Goal: Transaction & Acquisition: Purchase product/service

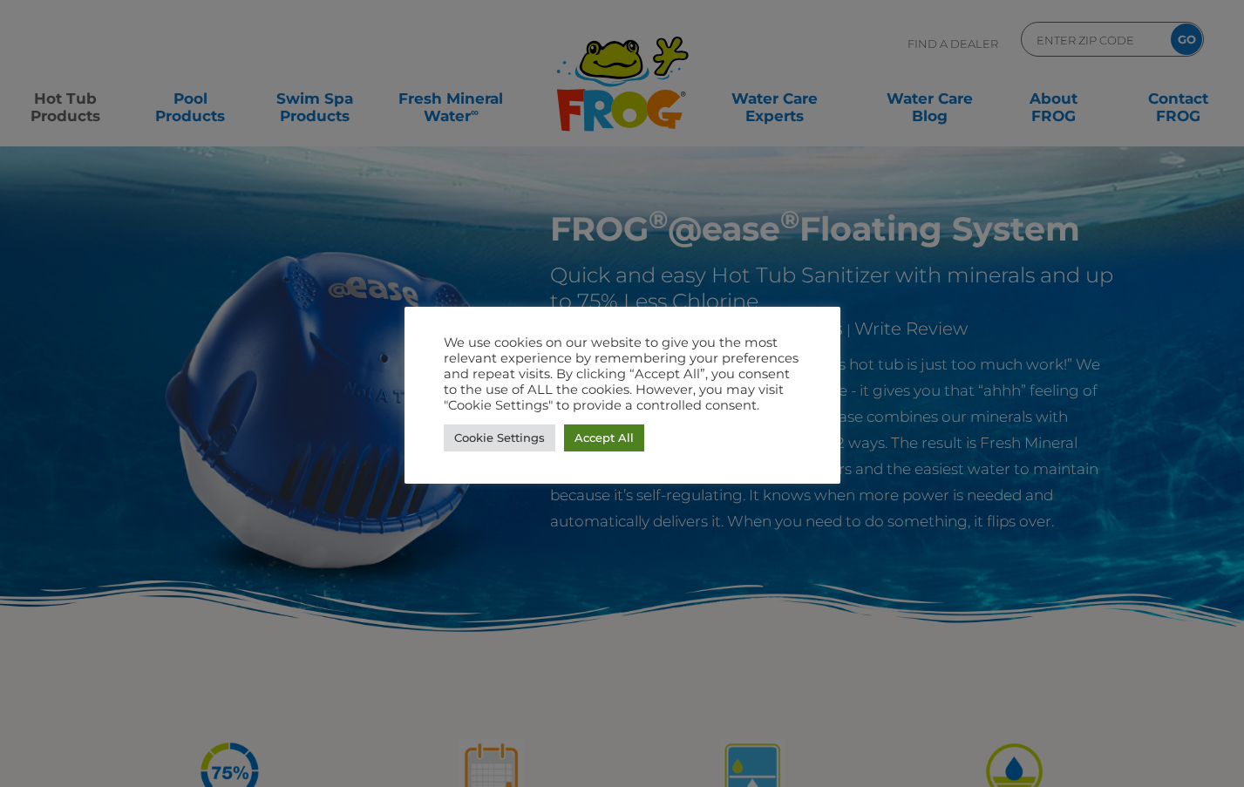
click at [599, 440] on link "Accept All" at bounding box center [604, 438] width 80 height 27
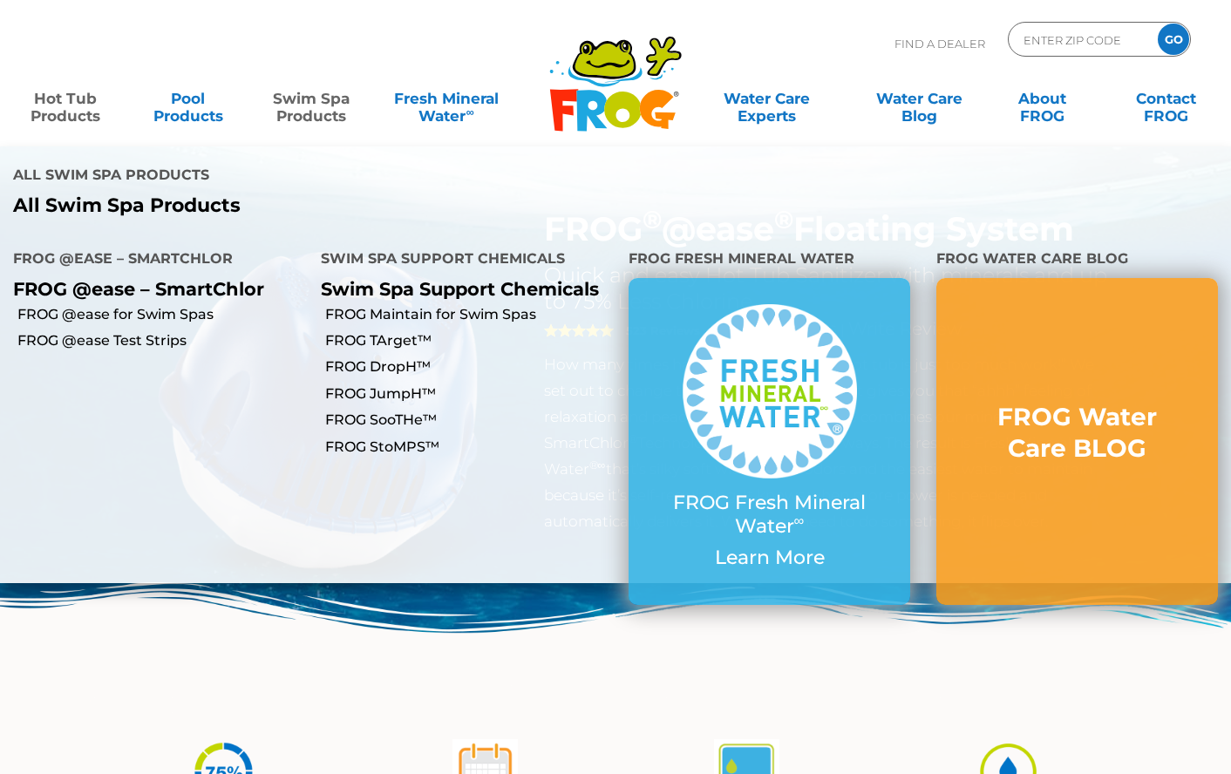
click at [312, 104] on link "Swim Spa Products" at bounding box center [311, 98] width 96 height 35
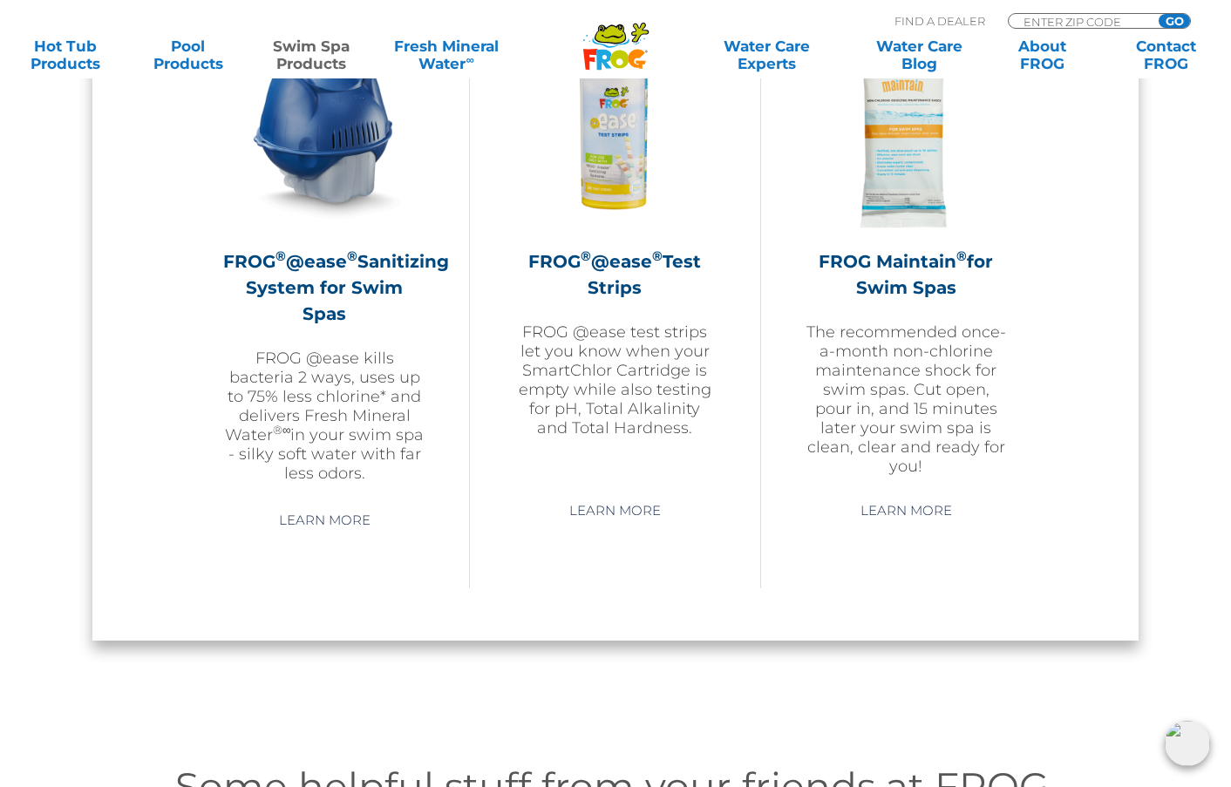
scroll to position [1482, 0]
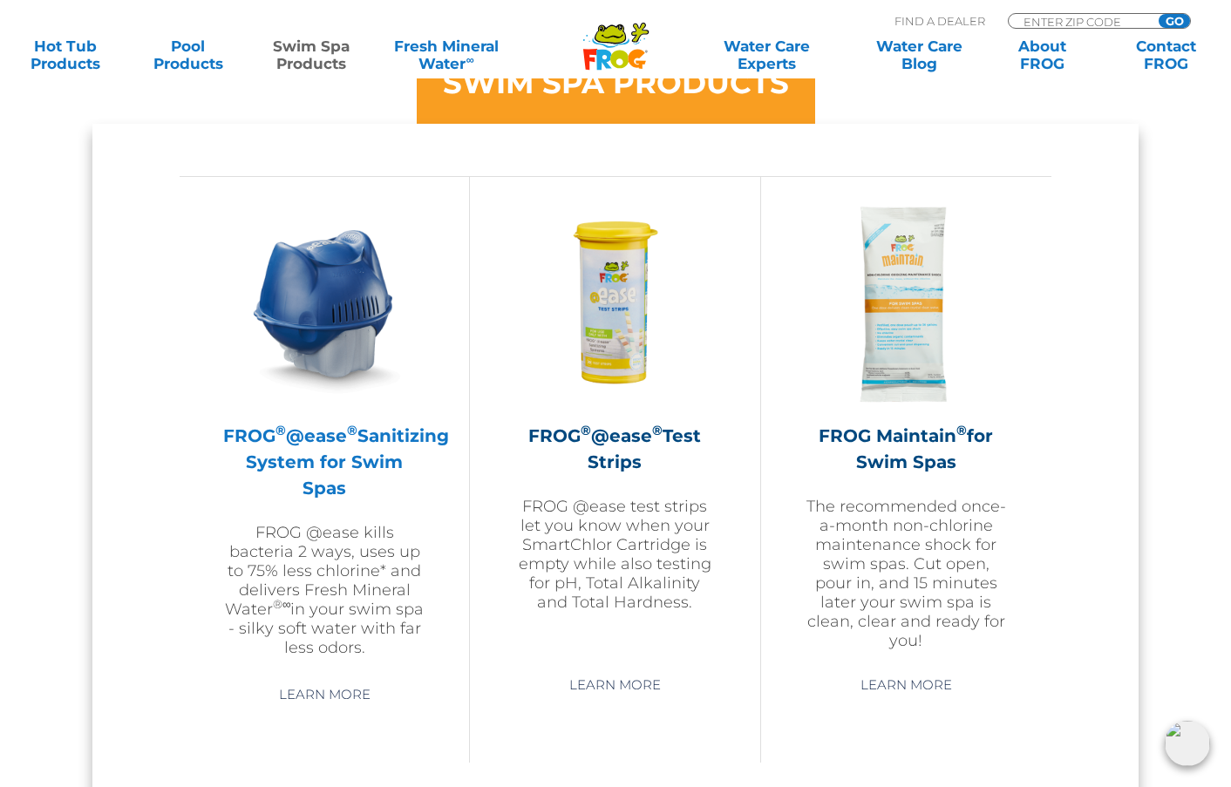
click at [309, 468] on h2 "FROG ® @ease ® Sanitizing System for Swim Spas" at bounding box center [324, 462] width 202 height 78
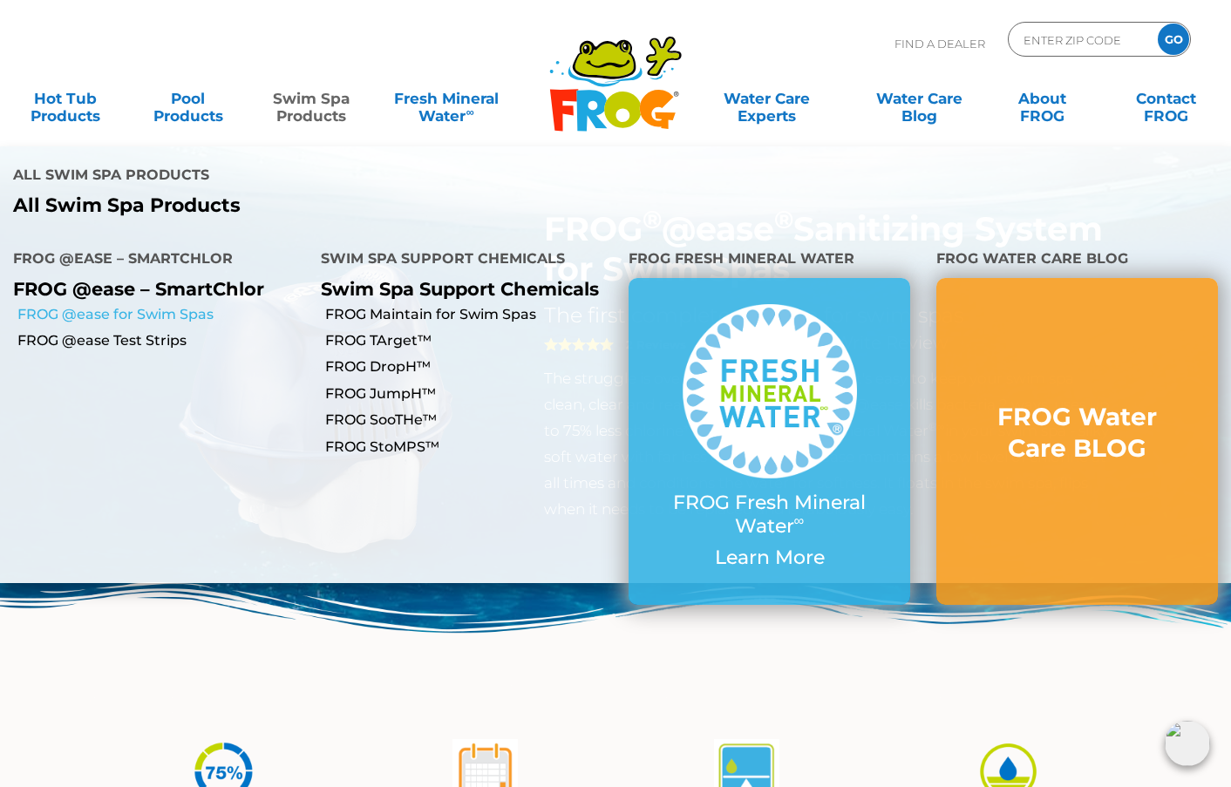
click at [158, 305] on link "FROG @ease for Swim Spas" at bounding box center [162, 314] width 290 height 19
